Goal: Task Accomplishment & Management: Complete application form

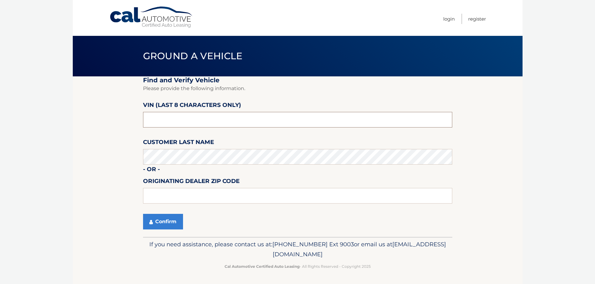
click at [195, 124] on input "text" at bounding box center [297, 120] width 309 height 16
type input "NM095542"
click at [153, 222] on icon "submit" at bounding box center [150, 222] width 3 height 5
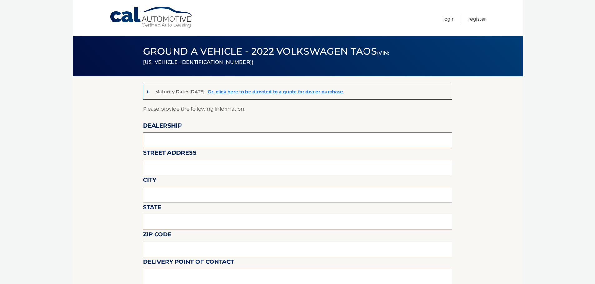
click at [165, 143] on input "text" at bounding box center [297, 141] width 309 height 16
type input "Gunther Volksagen of Delray Beach"
click at [185, 164] on input "text" at bounding box center [297, 168] width 309 height 16
type input "2401 North Federal Highway"
click at [167, 195] on input "text" at bounding box center [297, 195] width 309 height 16
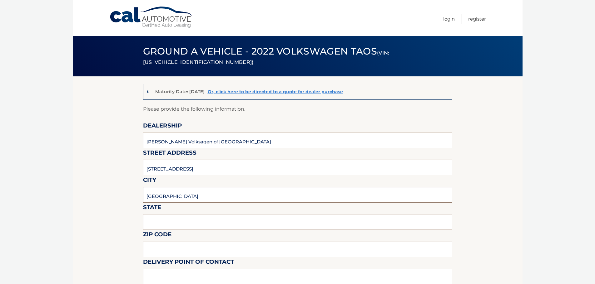
type input "Delray Beach"
type input "Florida"
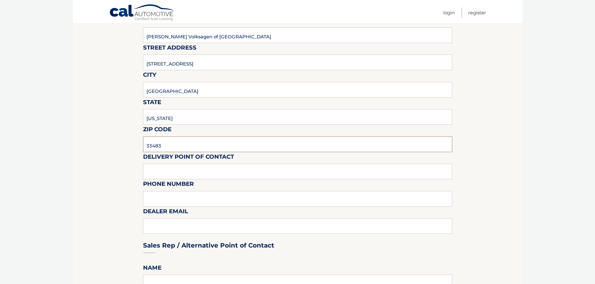
scroll to position [125, 0]
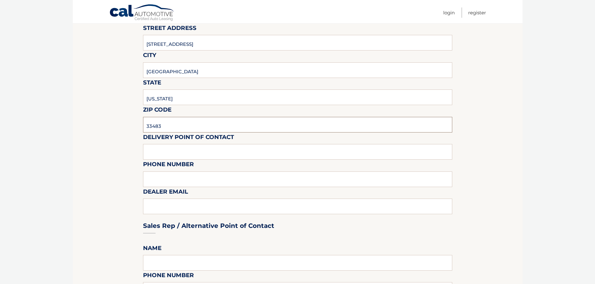
type input "33483"
click at [172, 150] on input "text" at bounding box center [297, 152] width 309 height 16
type input "n"
type input "Matt Dion"
click at [180, 174] on input "text" at bounding box center [297, 180] width 309 height 16
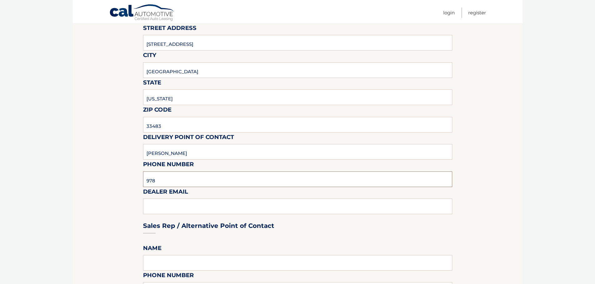
type input "978-333-3335"
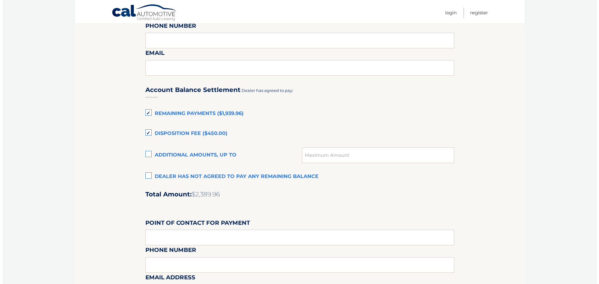
scroll to position [524, 0]
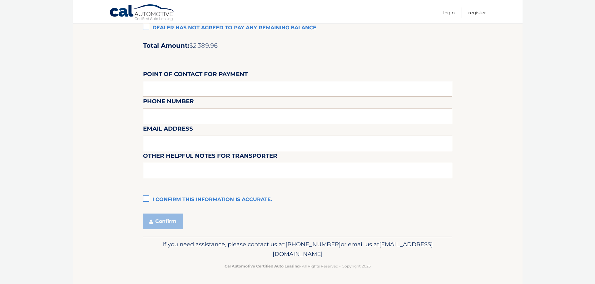
click at [145, 196] on label "I confirm this information is accurate." at bounding box center [297, 200] width 309 height 12
click at [0, 0] on input "I confirm this information is accurate." at bounding box center [0, 0] width 0 height 0
click at [151, 220] on icon "submit" at bounding box center [150, 221] width 3 height 5
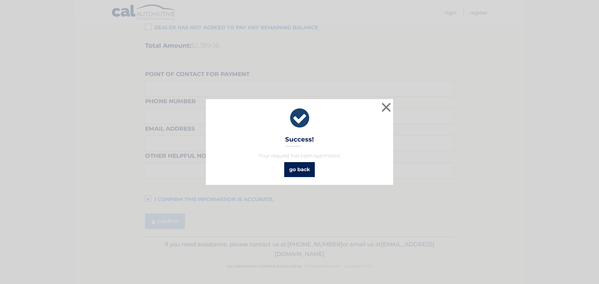
click at [310, 171] on link "go back" at bounding box center [299, 169] width 31 height 15
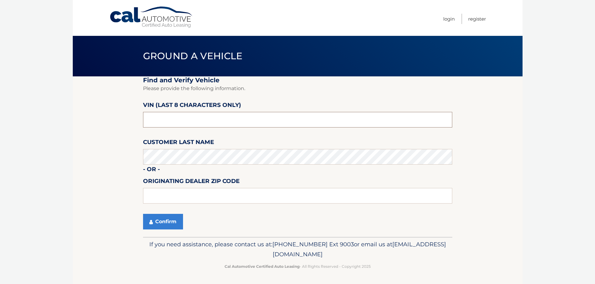
click at [183, 118] on input "text" at bounding box center [297, 120] width 309 height 16
type input "NC547982"
click at [180, 220] on button "Confirm" at bounding box center [163, 222] width 40 height 16
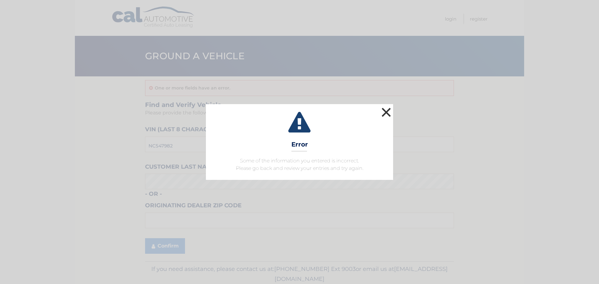
click at [392, 110] on button "×" at bounding box center [386, 112] width 12 height 12
